Goal: Task Accomplishment & Management: Manage account settings

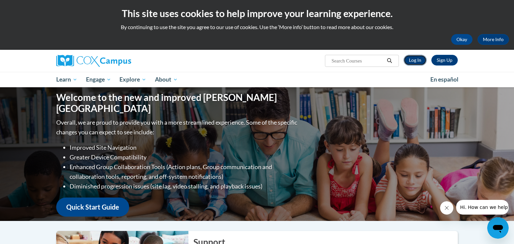
click at [410, 61] on link "Log In" at bounding box center [414, 60] width 23 height 11
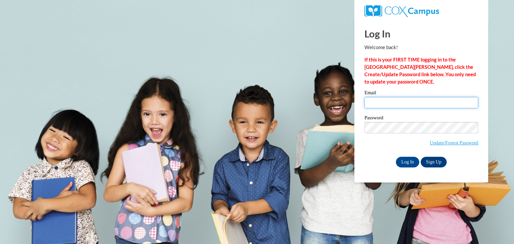
click at [371, 101] on input "Email" at bounding box center [421, 102] width 114 height 11
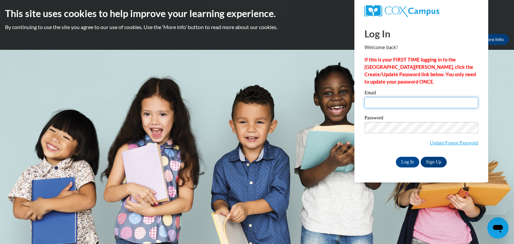
type input "[EMAIL_ADDRESS][DOMAIN_NAME]"
